Goal: Feedback & Contribution: Contribute content

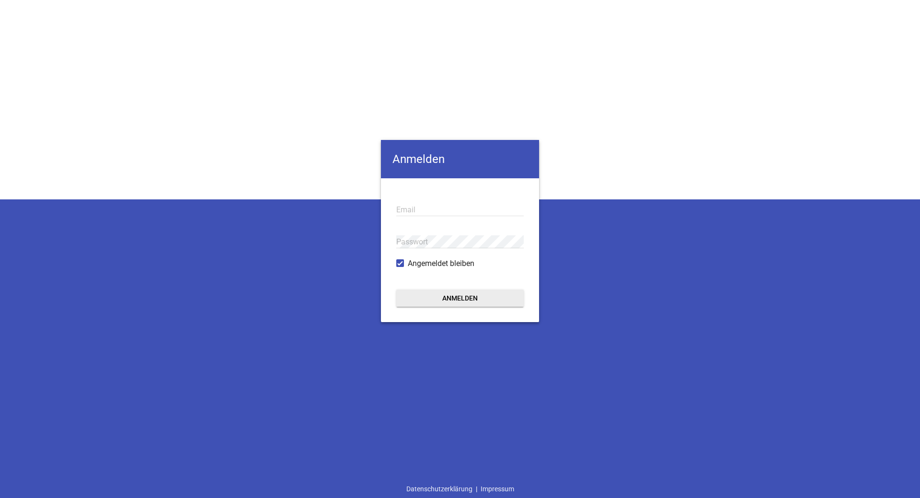
type input "[EMAIL_ADDRESS][DOMAIN_NAME]"
click at [488, 301] on button "Anmelden" at bounding box center [460, 298] width 128 height 17
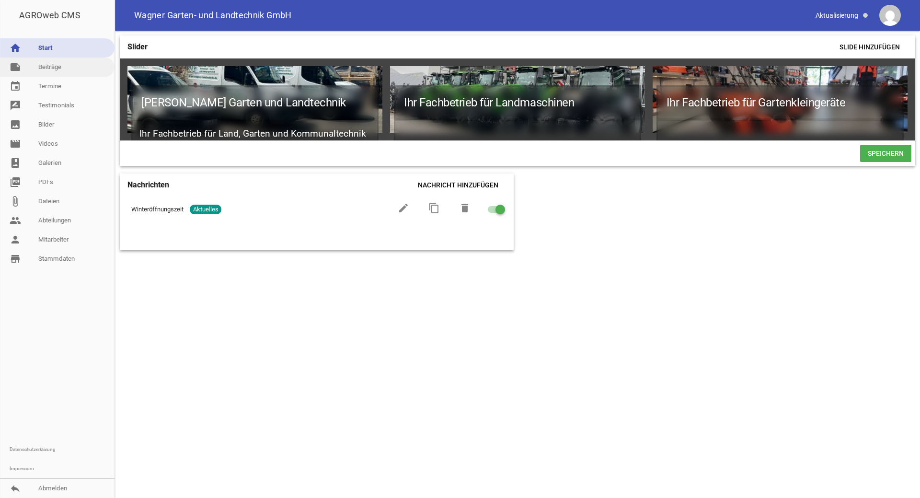
click at [47, 62] on link "note Beiträge" at bounding box center [57, 67] width 115 height 19
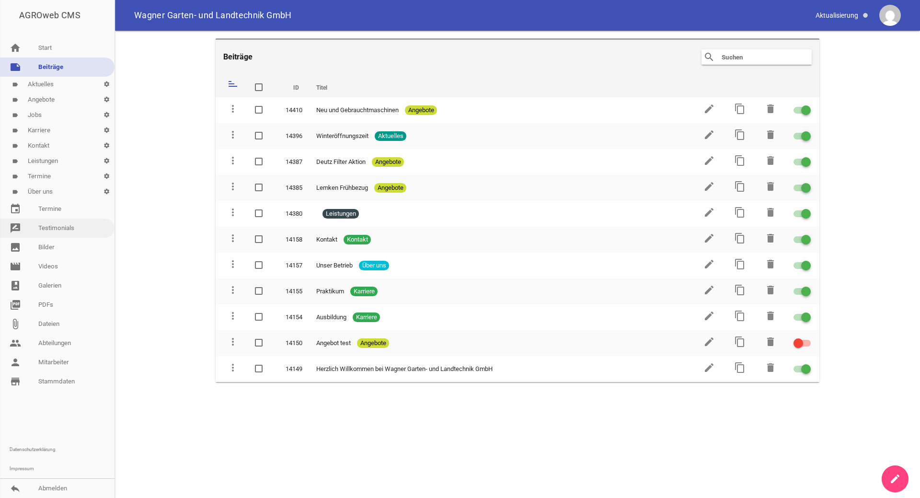
click at [54, 225] on link "rate_review Testimonials" at bounding box center [57, 228] width 115 height 19
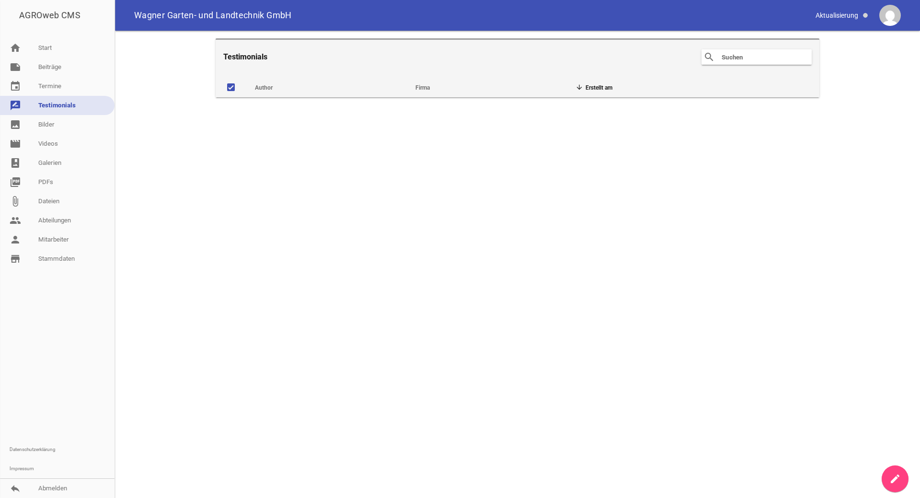
click at [895, 479] on icon "create" at bounding box center [896, 479] width 12 height 12
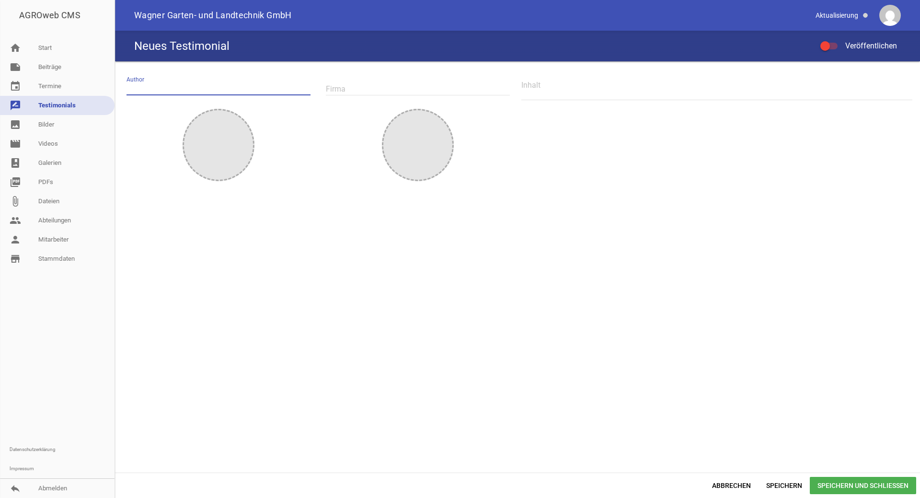
click at [140, 86] on input "text" at bounding box center [219, 88] width 184 height 13
type input "[PERSON_NAME]"
click at [544, 94] on textarea at bounding box center [717, 90] width 391 height 22
click at [529, 90] on textarea at bounding box center [717, 90] width 391 height 22
paste textarea "„Auf der Suche nach einem neuen und für uns passenden Traktor wurden wir von de…"
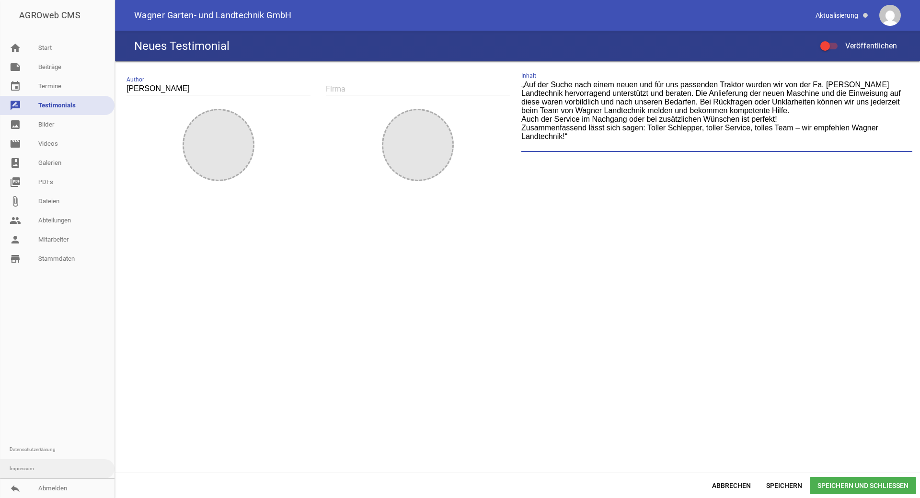
type textarea "„Auf der Suche nach einem neuen und für uns passenden Traktor wurden wir von de…"
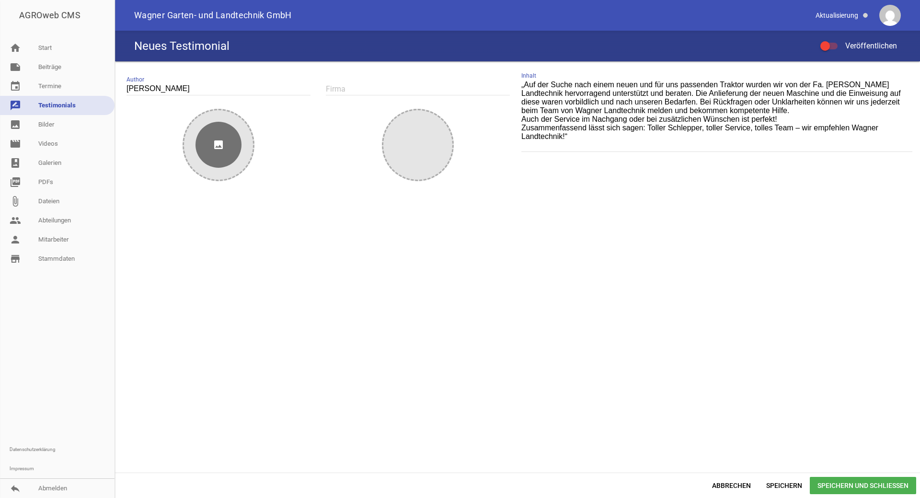
click at [222, 139] on icon "image" at bounding box center [219, 145] width 46 height 46
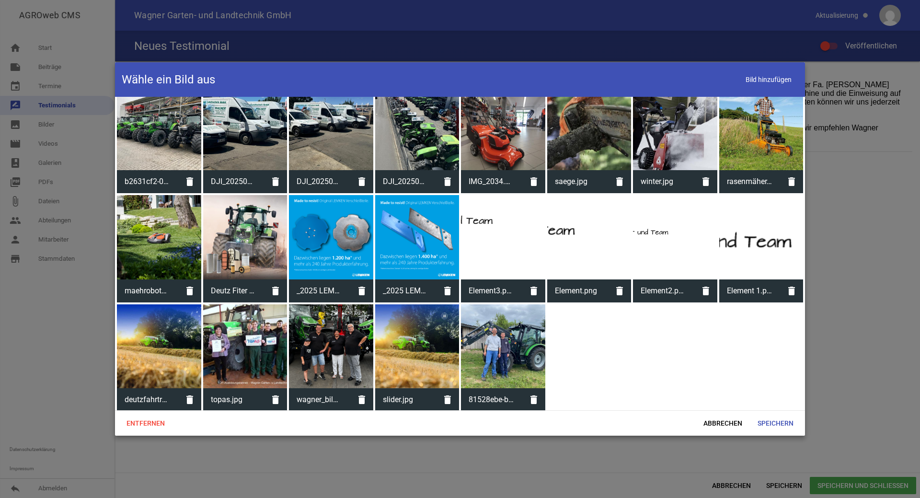
scroll to position [175, 0]
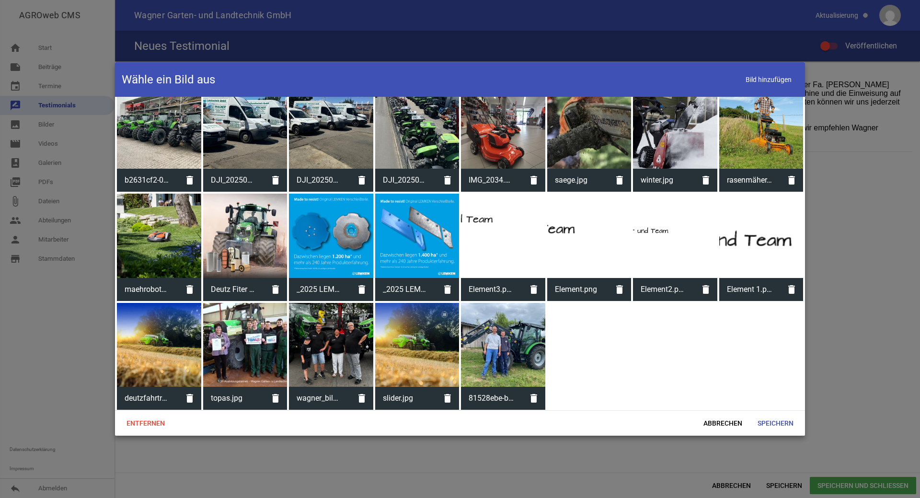
click at [509, 349] on div at bounding box center [503, 345] width 84 height 84
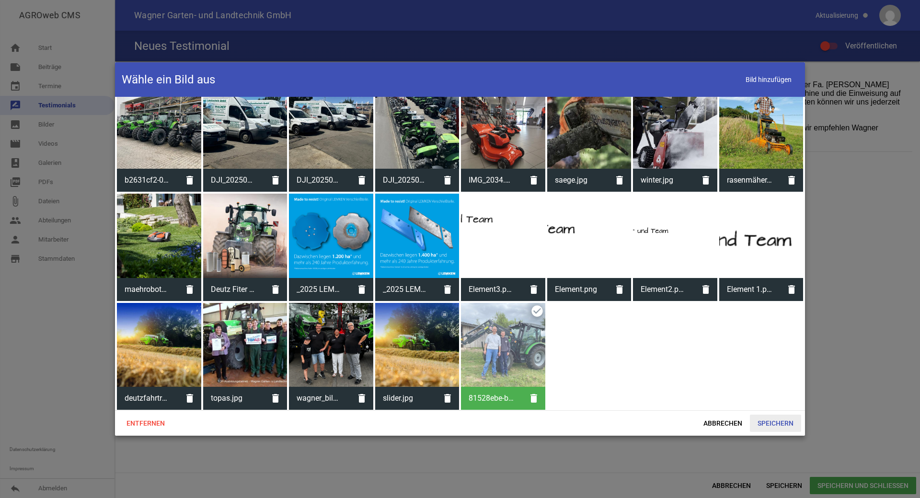
click at [789, 423] on span "Speichern" at bounding box center [775, 423] width 51 height 17
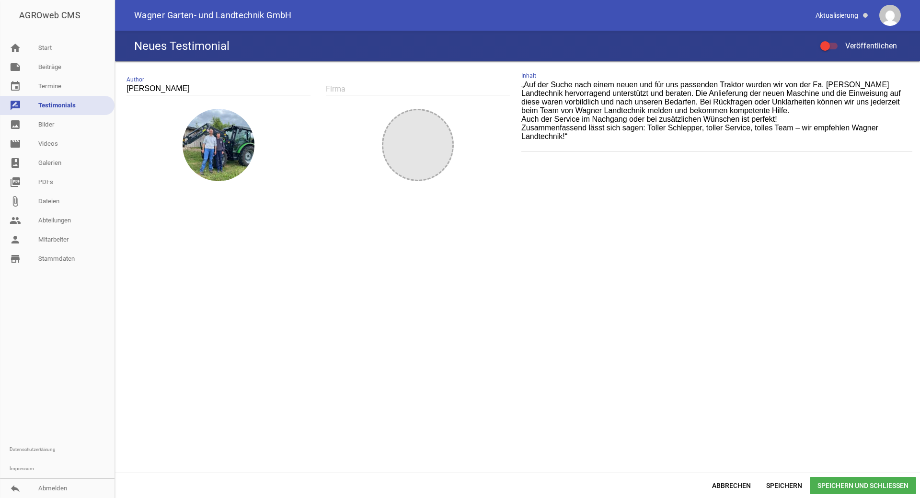
click at [831, 44] on div at bounding box center [829, 46] width 17 height 7
click at [834, 40] on input "Veröffentlichen" at bounding box center [834, 40] width 0 height 0
click at [848, 488] on span "Speichern und Schließen" at bounding box center [863, 485] width 106 height 17
click at [839, 481] on span "Speichern und Schließen" at bounding box center [863, 485] width 106 height 17
click at [56, 105] on link "rate_review Testimonials" at bounding box center [57, 105] width 115 height 19
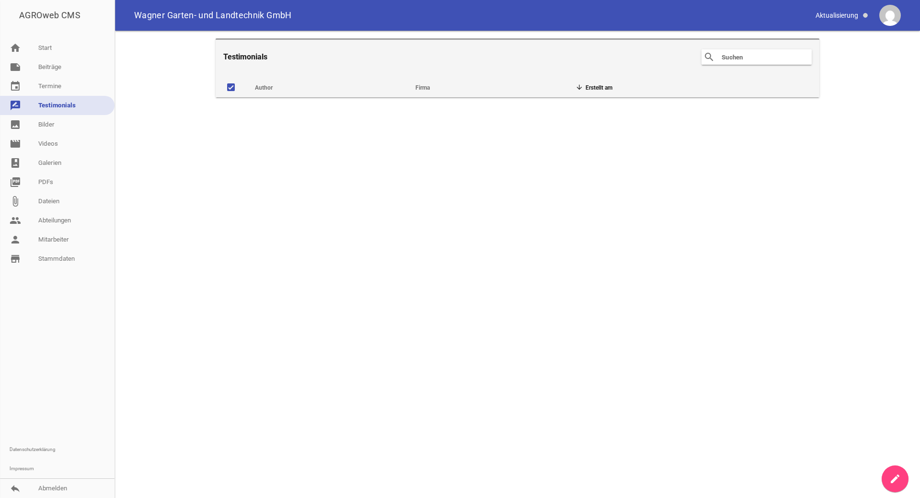
click at [306, 132] on main "Testimonials search clear Author Firma Erstellt am delete" at bounding box center [517, 264] width 805 height 467
click at [595, 85] on th "Erstellt am" at bounding box center [647, 85] width 161 height 23
click at [234, 87] on span at bounding box center [231, 87] width 8 height 8
click at [239, 82] on input "checkbox" at bounding box center [239, 82] width 0 height 0
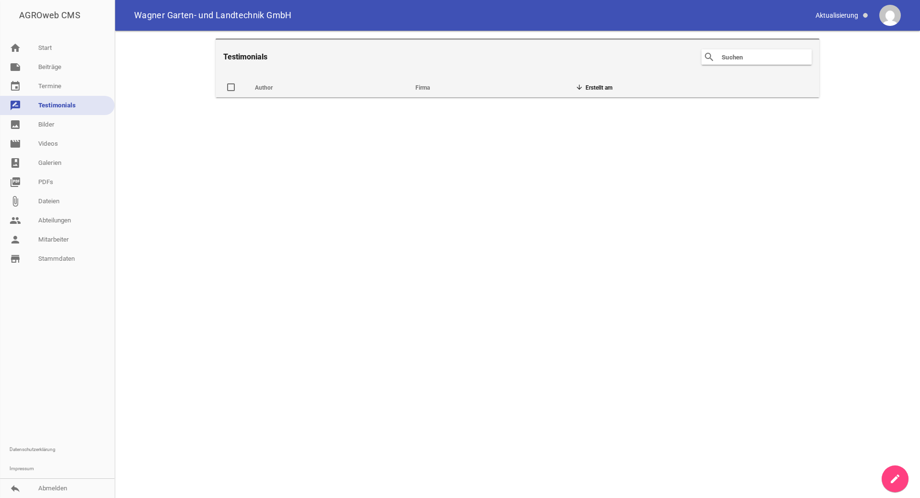
click at [233, 86] on span at bounding box center [231, 87] width 6 height 6
click at [239, 82] on input "checkbox" at bounding box center [239, 82] width 0 height 0
click at [55, 109] on link "rate_review Testimonials" at bounding box center [57, 105] width 115 height 19
click at [57, 81] on link "event Termine" at bounding box center [57, 86] width 115 height 19
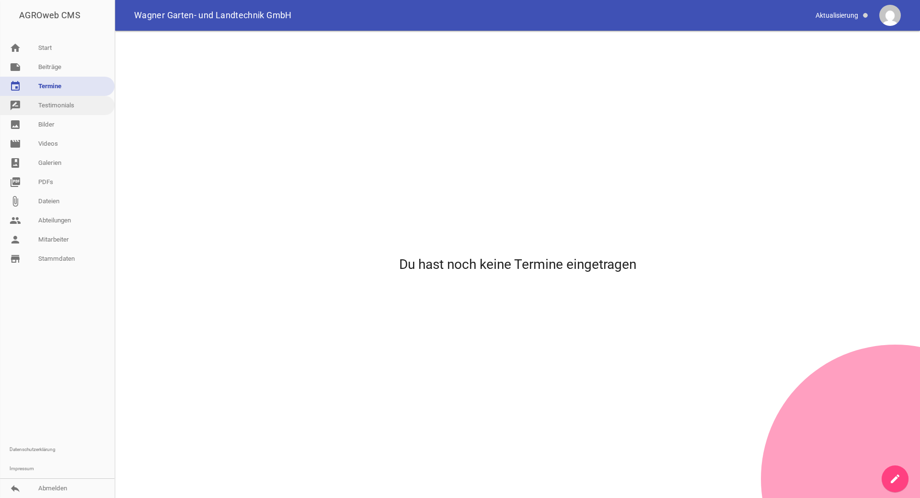
click at [57, 109] on link "rate_review Testimonials" at bounding box center [57, 105] width 115 height 19
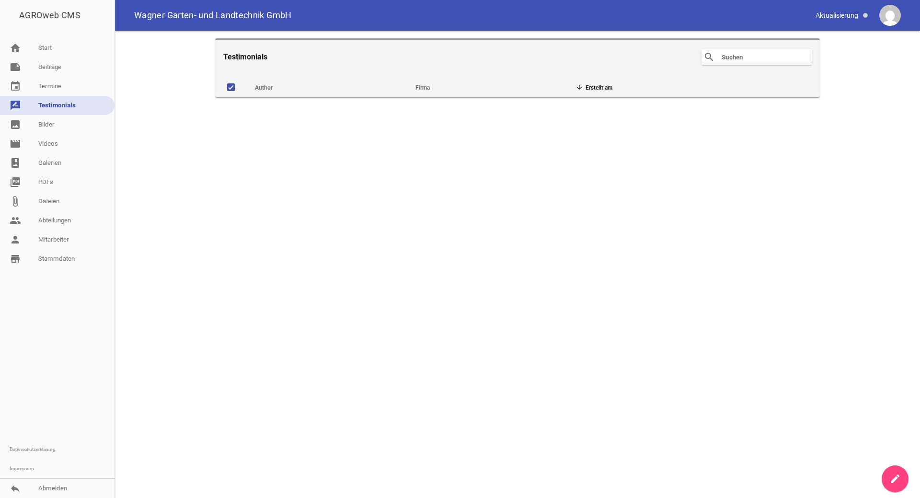
click at [896, 480] on icon "create" at bounding box center [896, 479] width 12 height 12
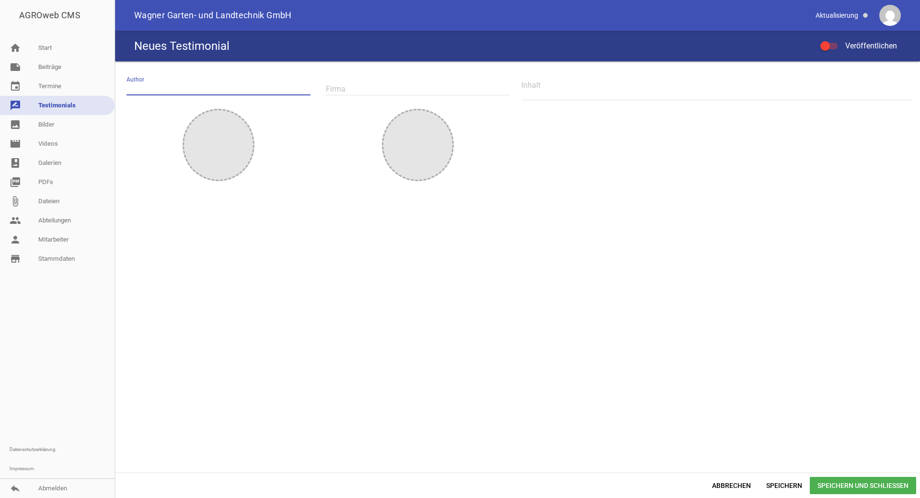
click at [150, 87] on input "text" at bounding box center [219, 88] width 184 height 13
type input "[PERSON_NAME]"
click at [541, 94] on textarea at bounding box center [717, 90] width 391 height 22
click at [239, 151] on icon "image" at bounding box center [219, 145] width 46 height 46
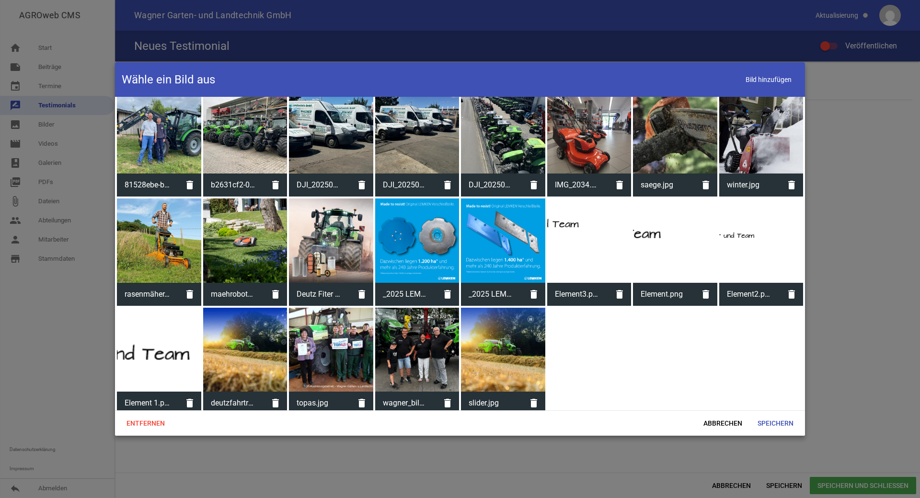
scroll to position [175, 0]
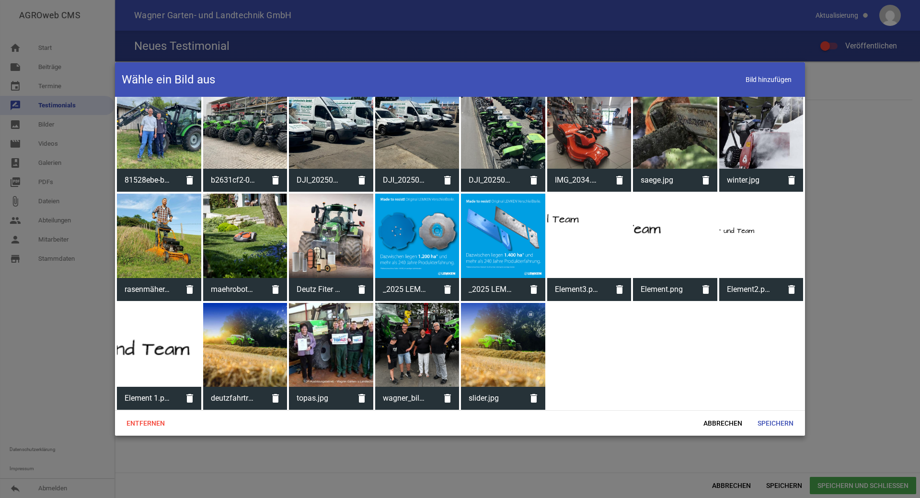
click at [167, 145] on div at bounding box center [159, 127] width 84 height 84
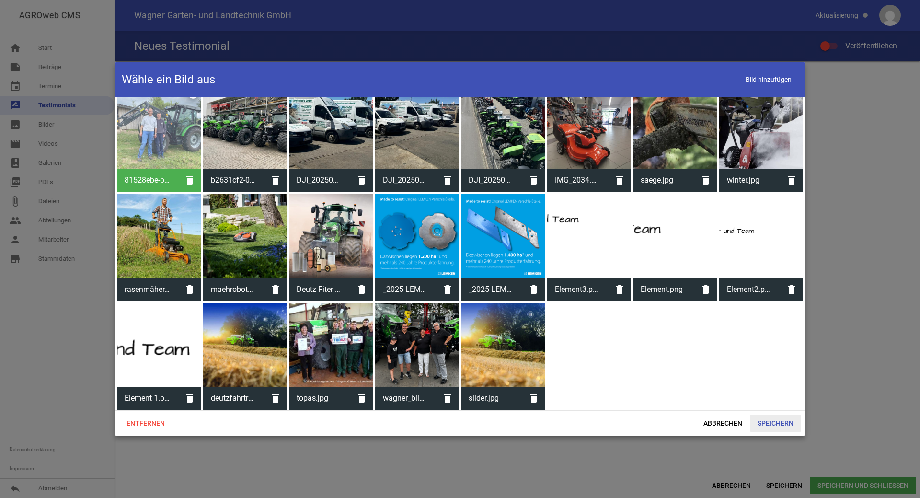
click at [764, 423] on span "Speichern" at bounding box center [775, 423] width 51 height 17
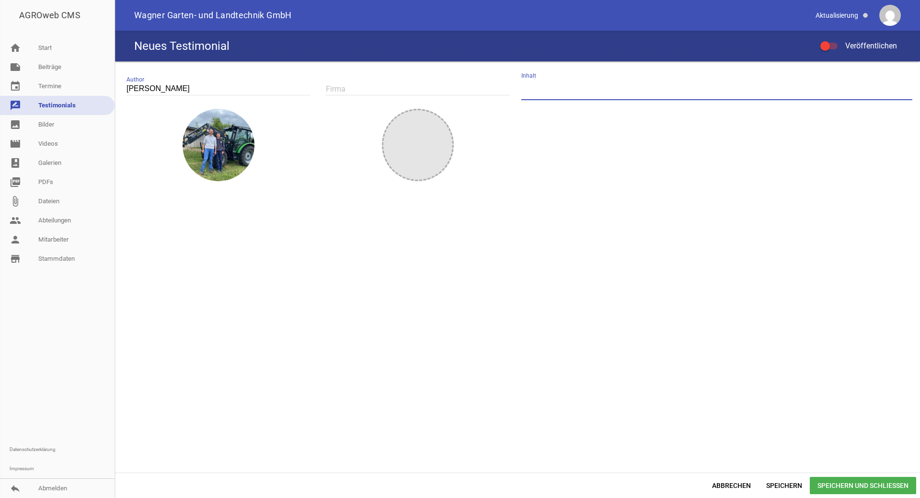
click at [581, 82] on textarea at bounding box center [717, 90] width 391 height 22
paste textarea "„Auf der Suche nach einem neuen und für uns passenden Traktor wurden wir von de…"
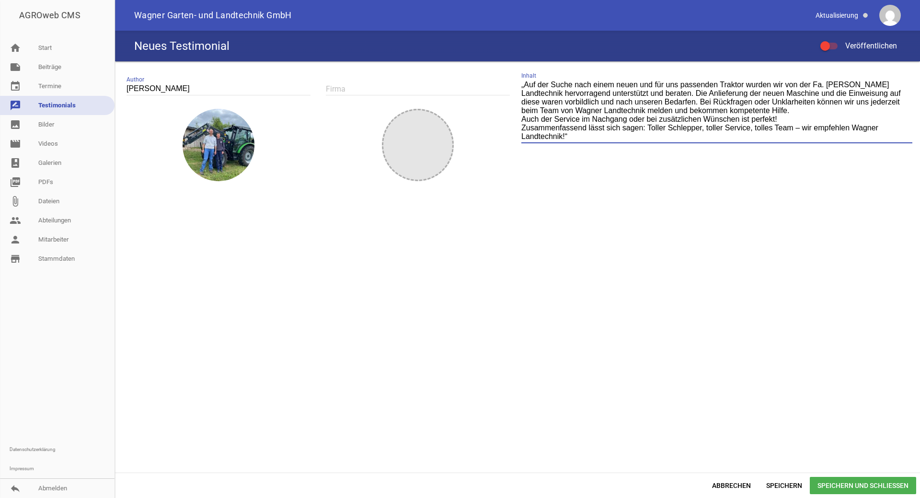
type textarea "„Auf der Suche nach einem neuen und für uns passenden Traktor wurden wir von de…"
click at [830, 44] on div at bounding box center [826, 46] width 10 height 10
click at [834, 40] on input "Veröffentlichen" at bounding box center [834, 40] width 0 height 0
click at [779, 482] on span "Speichern" at bounding box center [784, 485] width 51 height 17
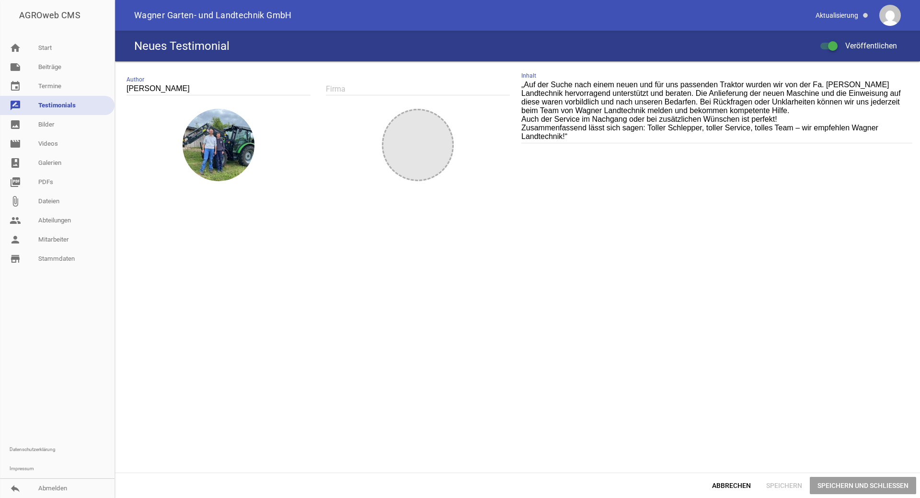
click at [215, 37] on div "Neues Testimonial Veröffentlichen" at bounding box center [517, 46] width 805 height 31
click at [216, 47] on h4 "Neues Testimonial" at bounding box center [181, 45] width 95 height 15
click at [832, 480] on span "Speichern und Schließen" at bounding box center [863, 485] width 106 height 17
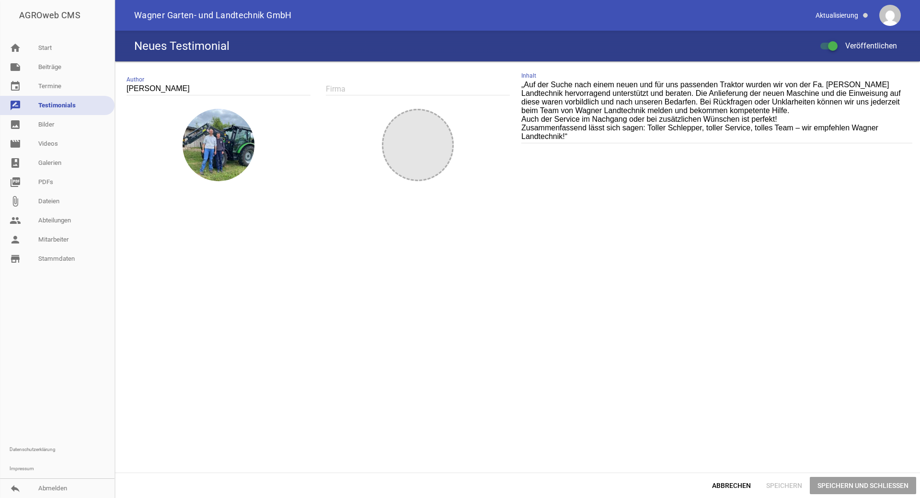
click at [50, 103] on link "rate_review Testimonials" at bounding box center [57, 105] width 115 height 19
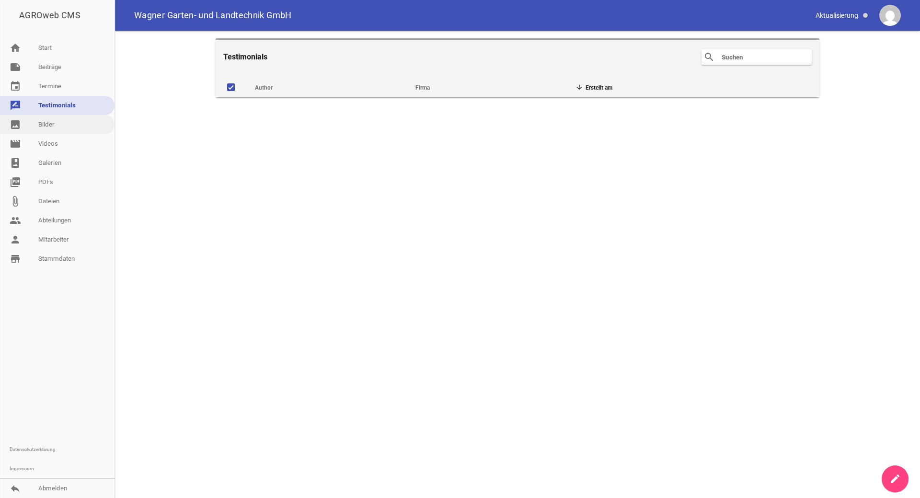
click at [48, 128] on link "image Bilder" at bounding box center [57, 124] width 115 height 19
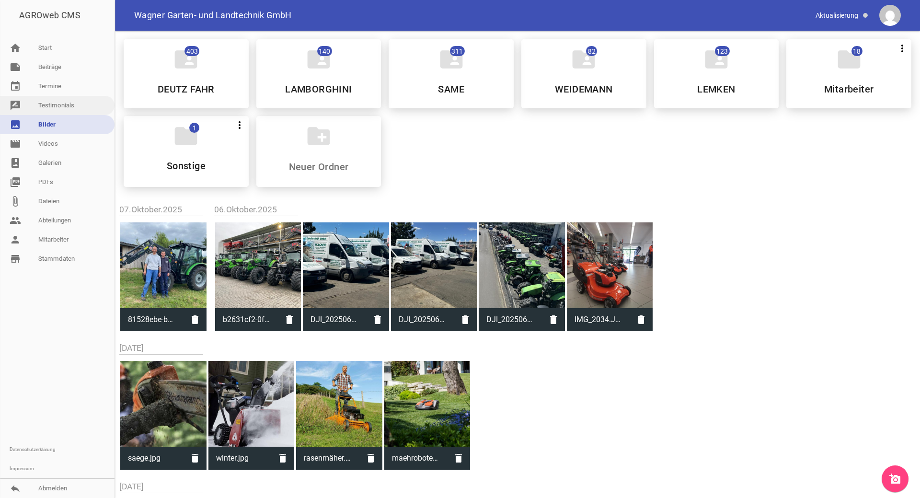
click at [44, 108] on link "rate_review Testimonials" at bounding box center [57, 105] width 115 height 19
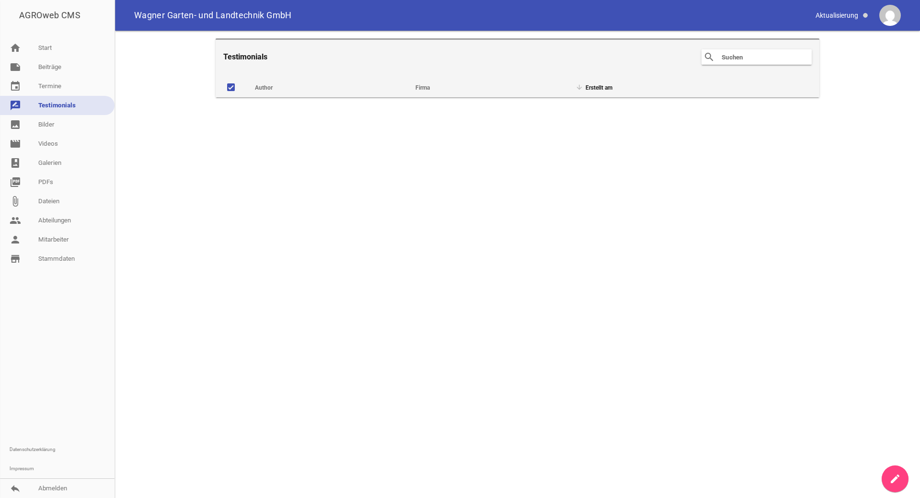
click at [610, 88] on th "Erstellt am" at bounding box center [647, 85] width 161 height 23
